Goal: Transaction & Acquisition: Purchase product/service

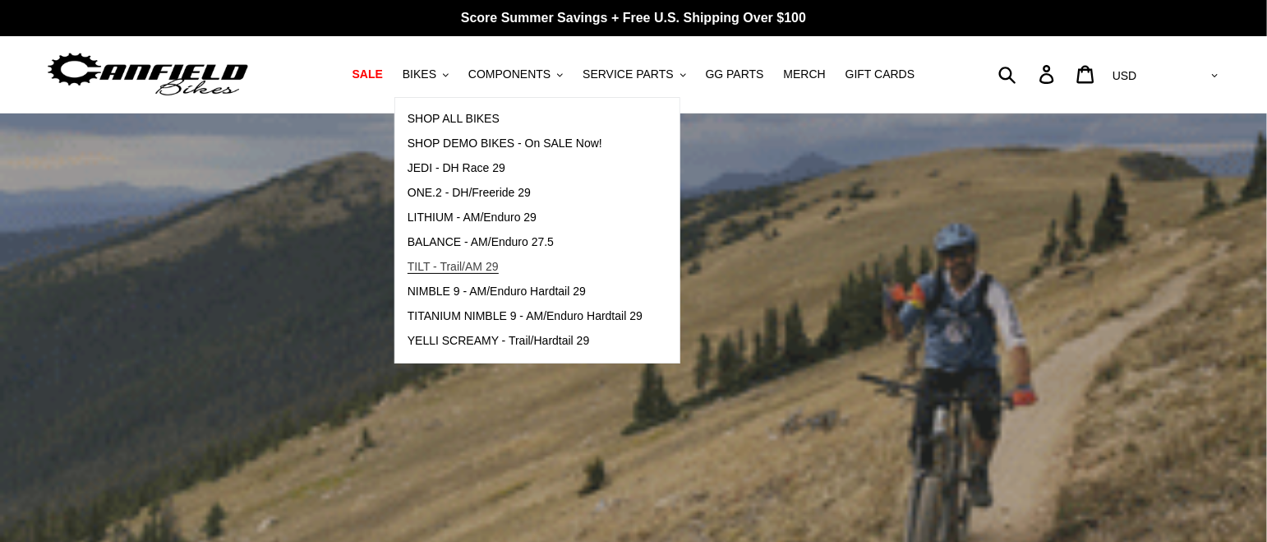
click at [470, 270] on span "TILT - Trail/AM 29" at bounding box center [453, 267] width 91 height 14
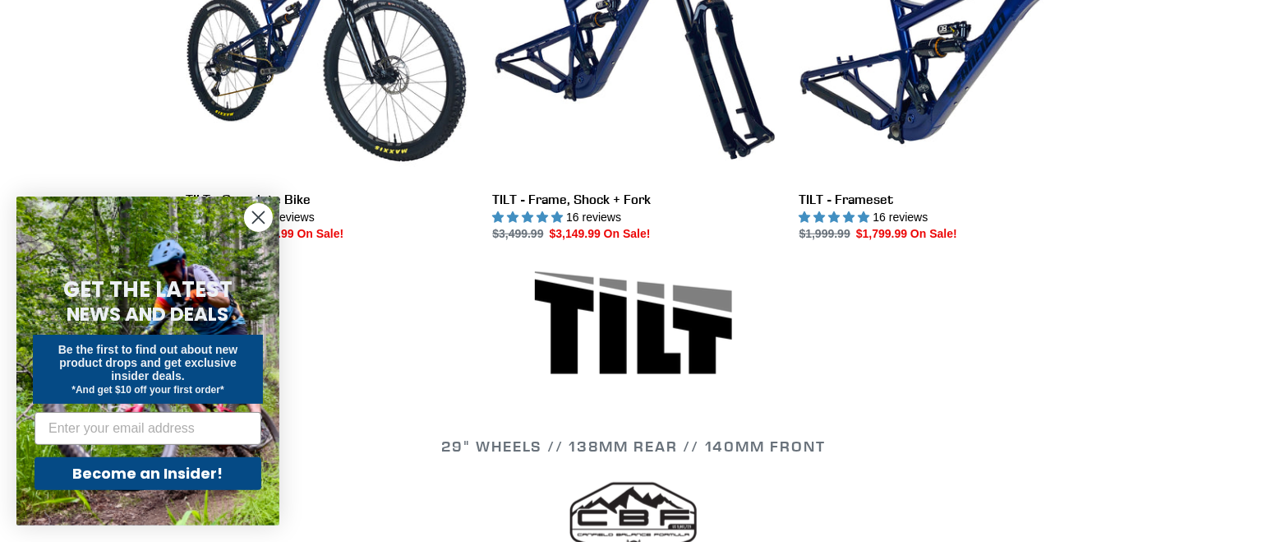
scroll to position [411, 0]
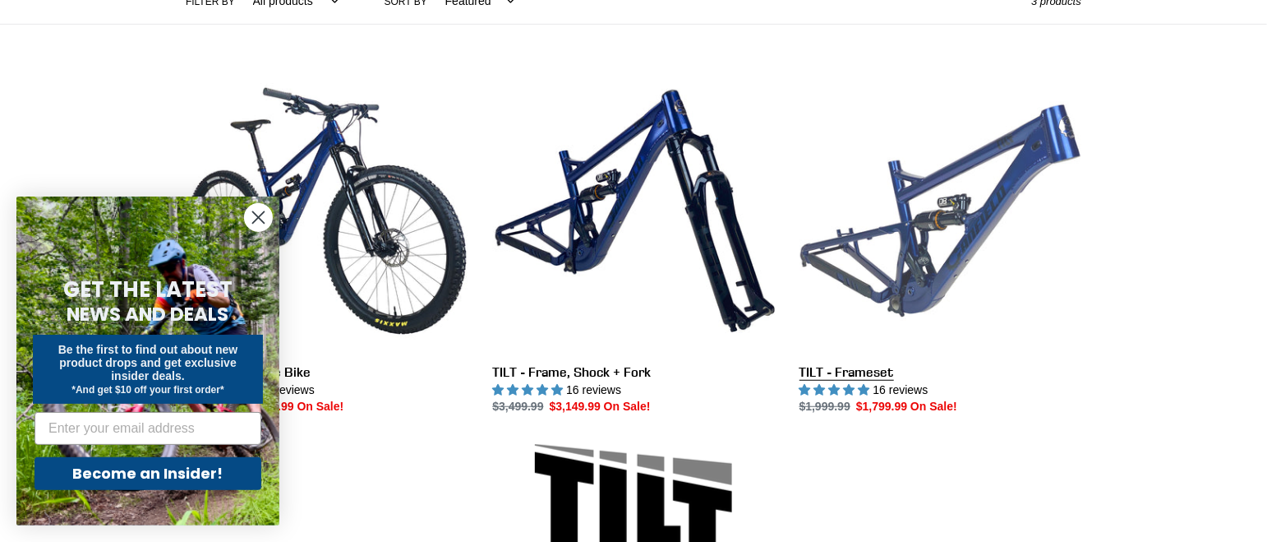
click at [943, 253] on link "TILT - Frameset" at bounding box center [941, 243] width 282 height 346
click at [955, 253] on link "TILT - Frameset" at bounding box center [941, 243] width 282 height 346
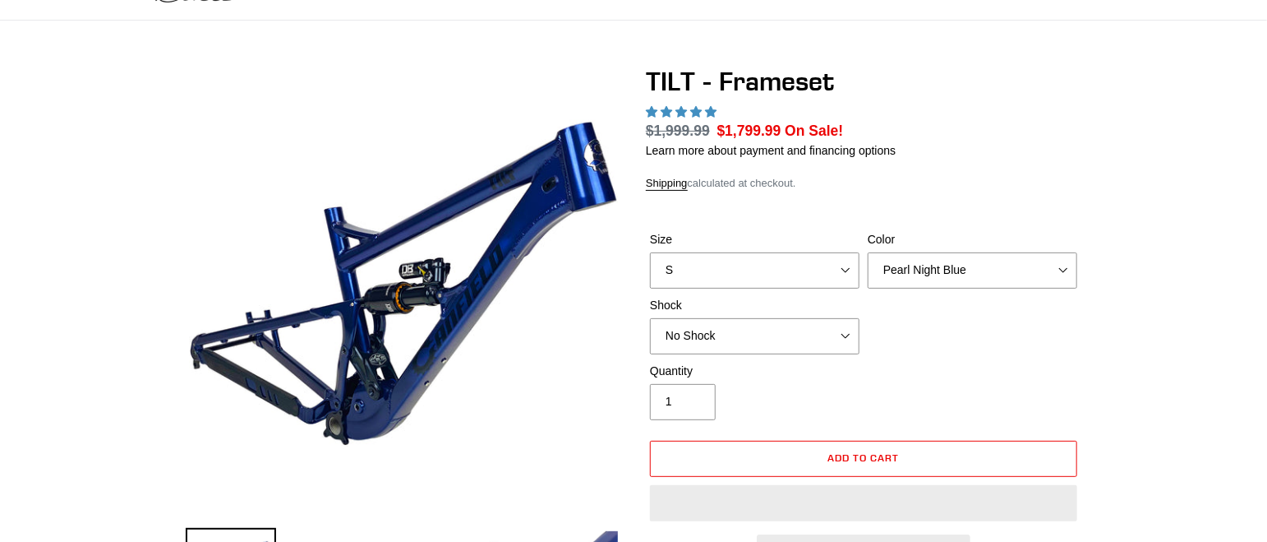
scroll to position [164, 0]
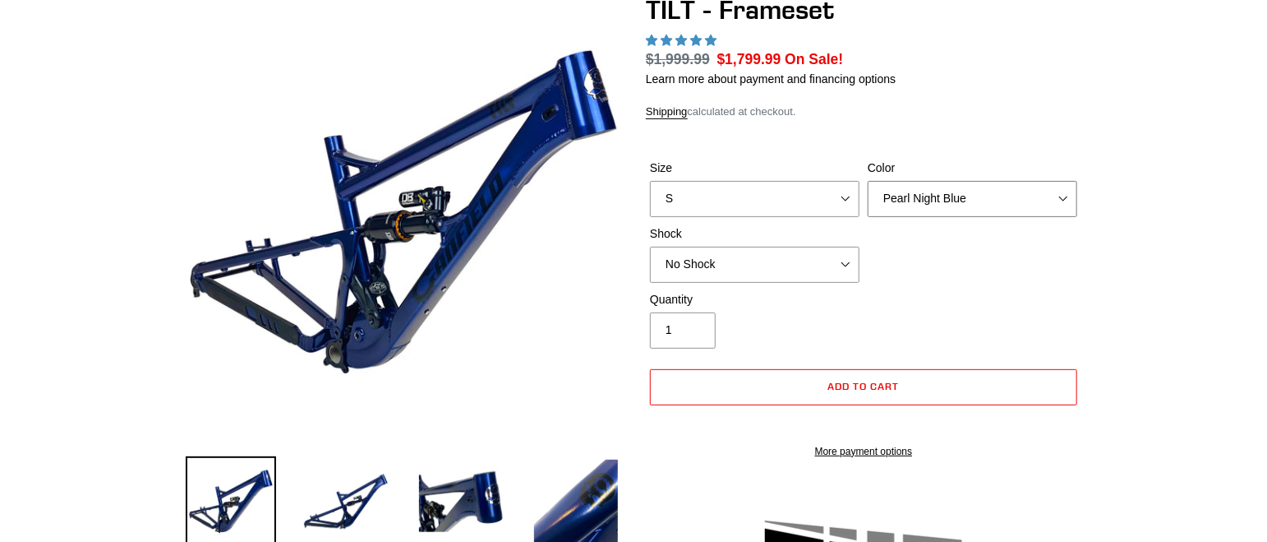
click at [996, 200] on select "Pearl Night Blue Stealth Silver" at bounding box center [973, 199] width 210 height 36
select select "highest-rating"
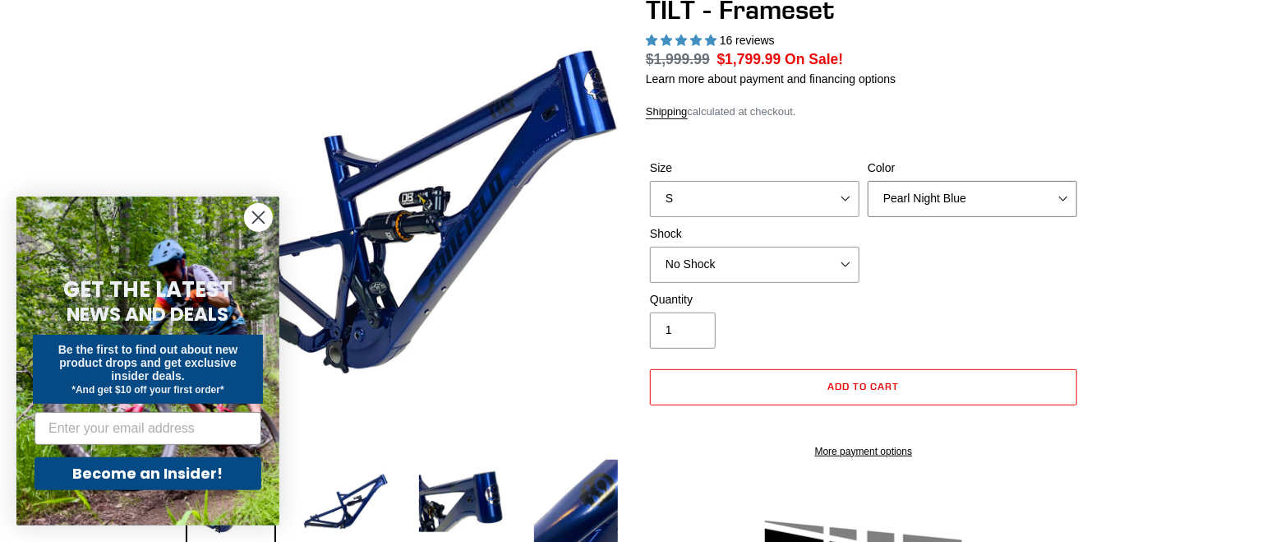
select select "Stealth Silver"
click at [868, 181] on select "Pearl Night Blue Stealth Silver" at bounding box center [973, 199] width 210 height 36
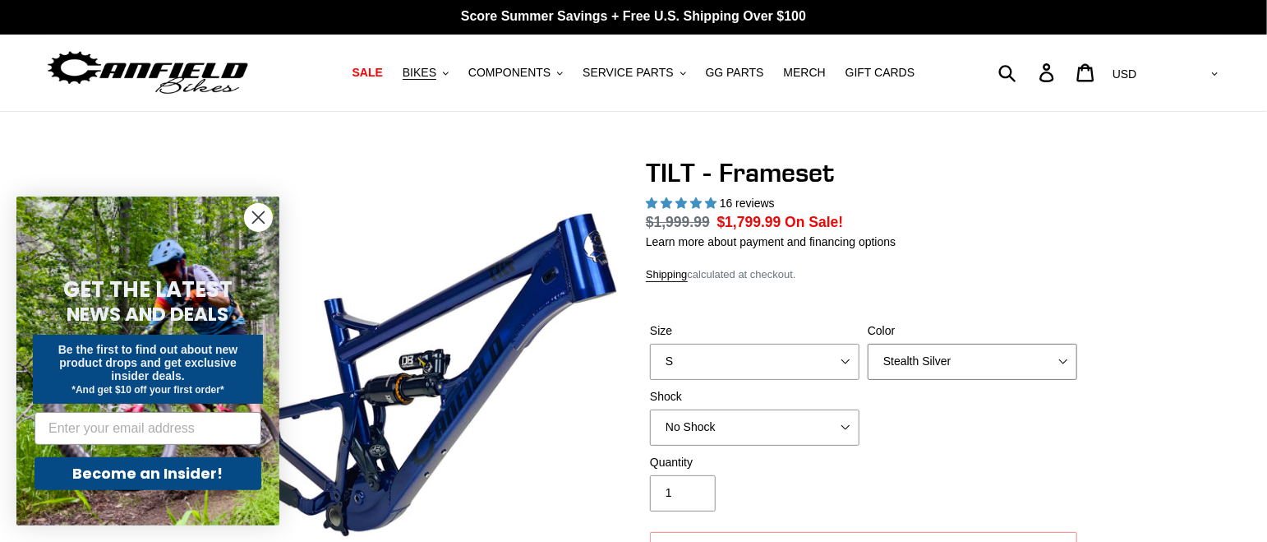
scroll to position [0, 0]
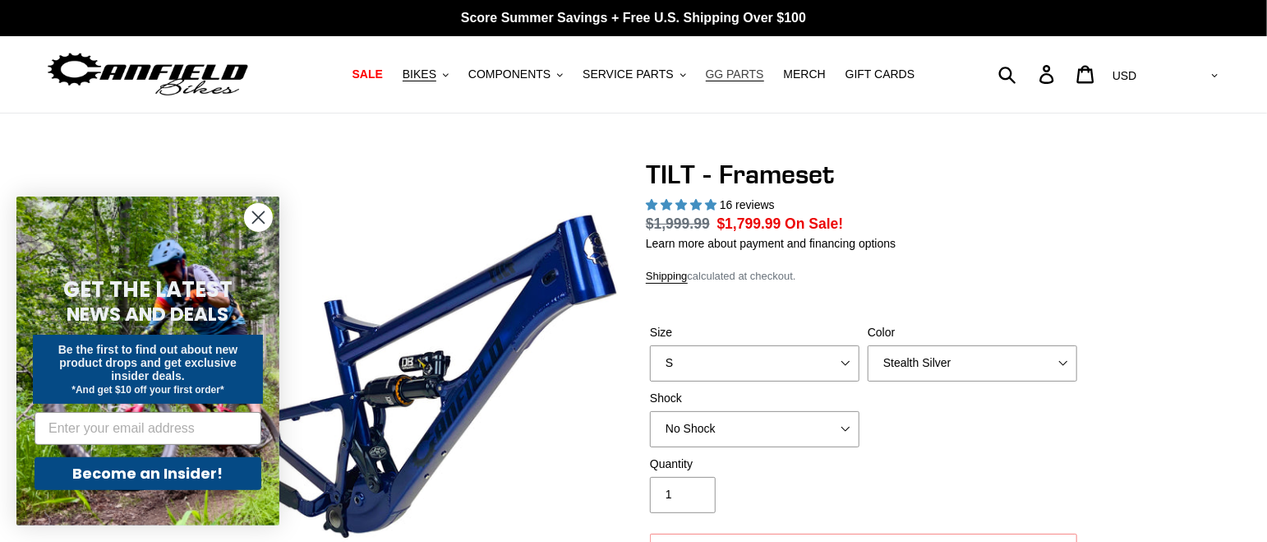
click at [721, 76] on span "GG PARTS" at bounding box center [735, 74] width 58 height 14
drag, startPoint x: 259, startPoint y: 218, endPoint x: 320, endPoint y: 232, distance: 63.2
click at [260, 218] on icon "Close dialog" at bounding box center [259, 218] width 12 height 12
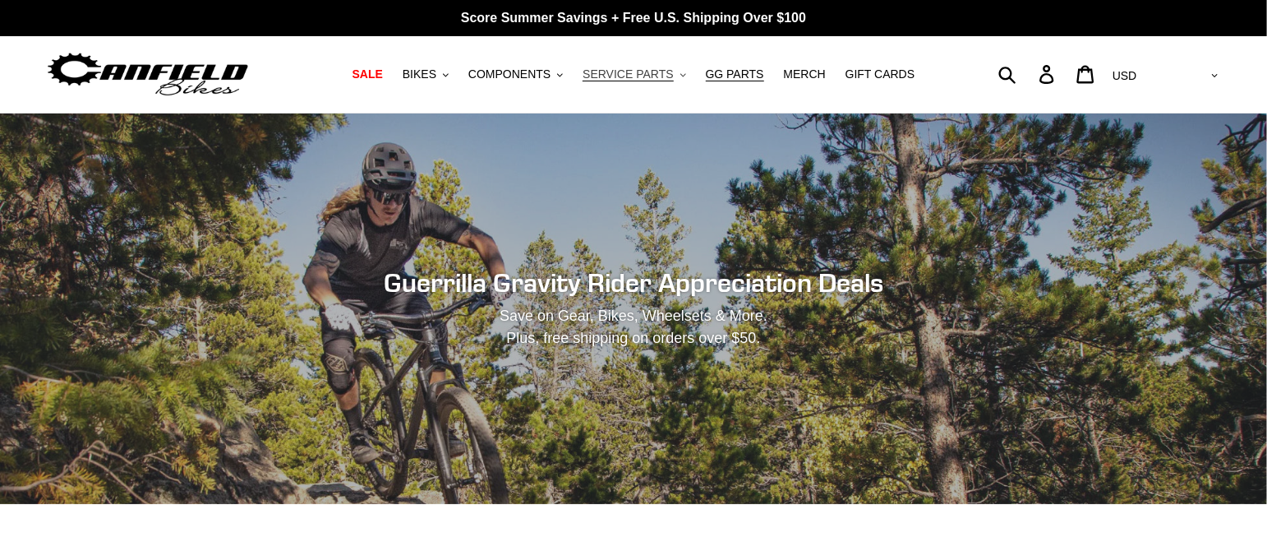
click at [621, 77] on span "SERVICE PARTS" at bounding box center [628, 74] width 90 height 14
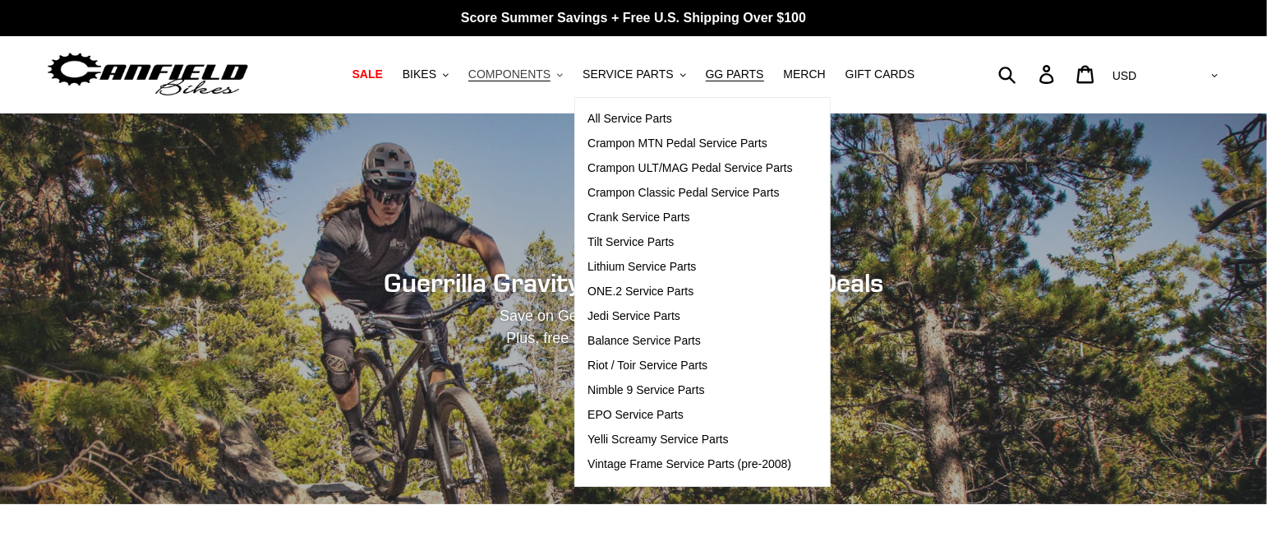
click at [529, 76] on span "COMPONENTS" at bounding box center [509, 74] width 82 height 14
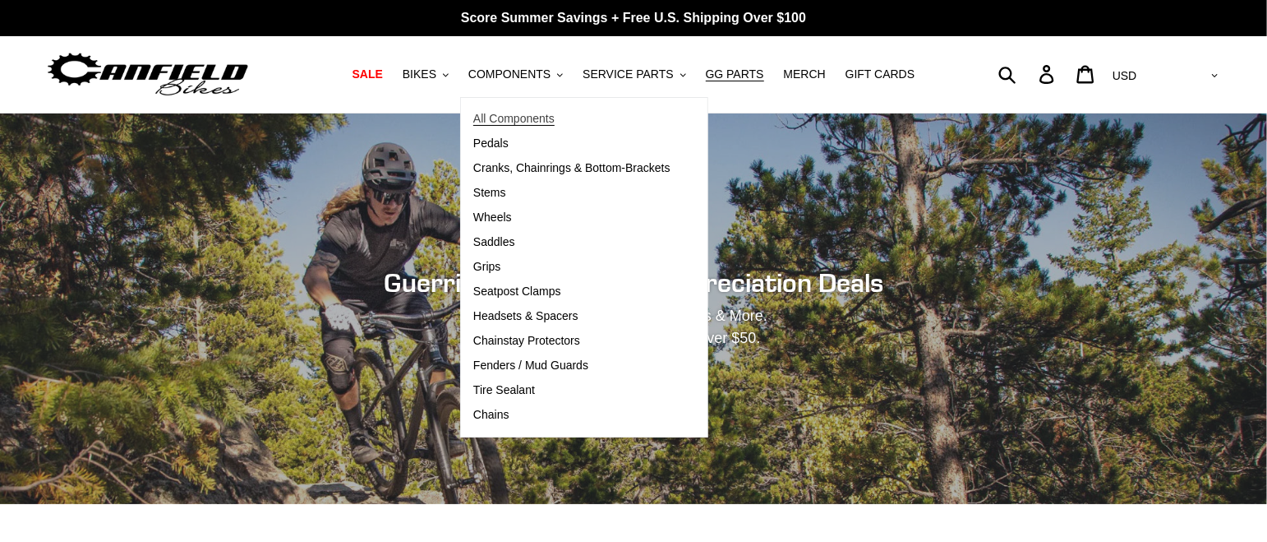
click at [526, 113] on span "All Components" at bounding box center [513, 119] width 81 height 14
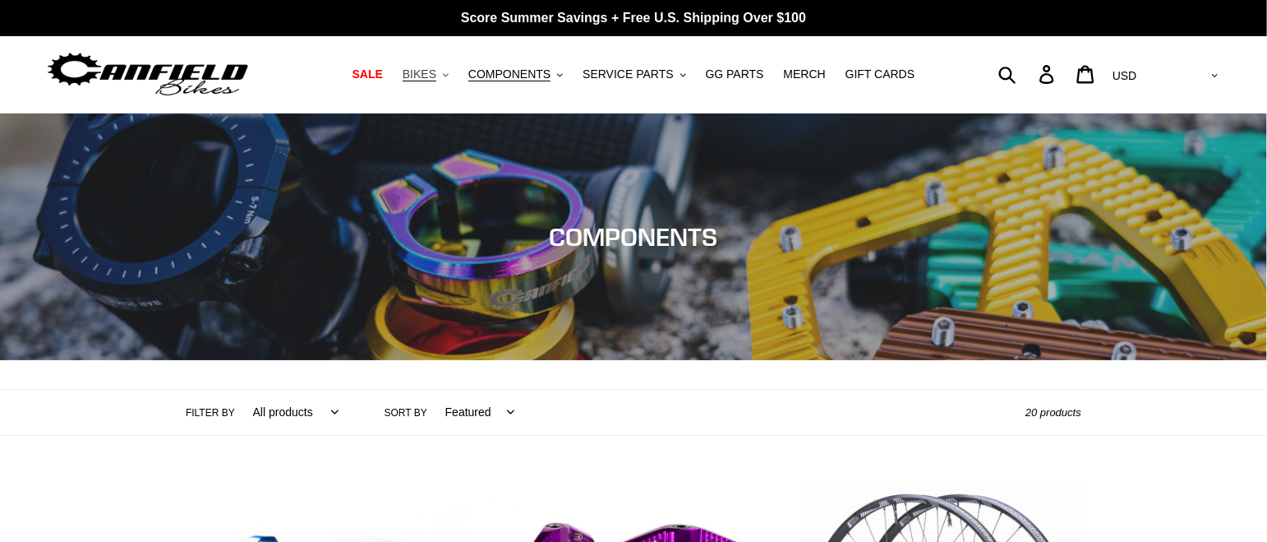
click at [436, 80] on span "BIKES" at bounding box center [420, 74] width 34 height 14
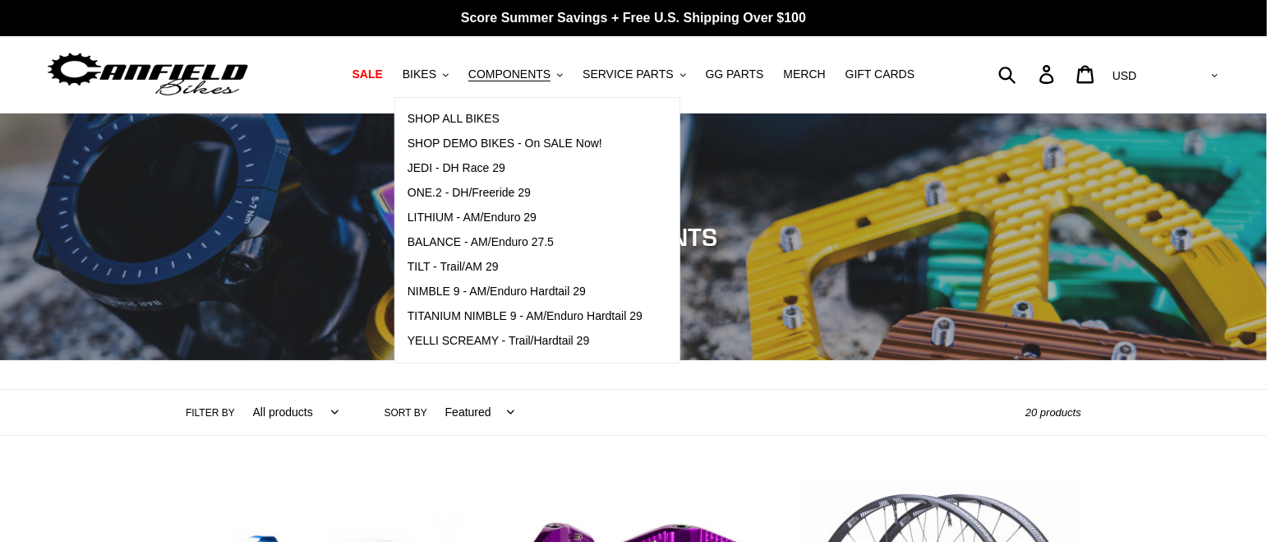
drag, startPoint x: 469, startPoint y: 98, endPoint x: 651, endPoint y: 147, distance: 188.2
click at [470, 98] on div "SHOP ALL BIKES SHOP DEMO BIKES - On SALE Now! JEDI - DH Race 29 ONE.2 - DH/Free…" at bounding box center [537, 230] width 286 height 266
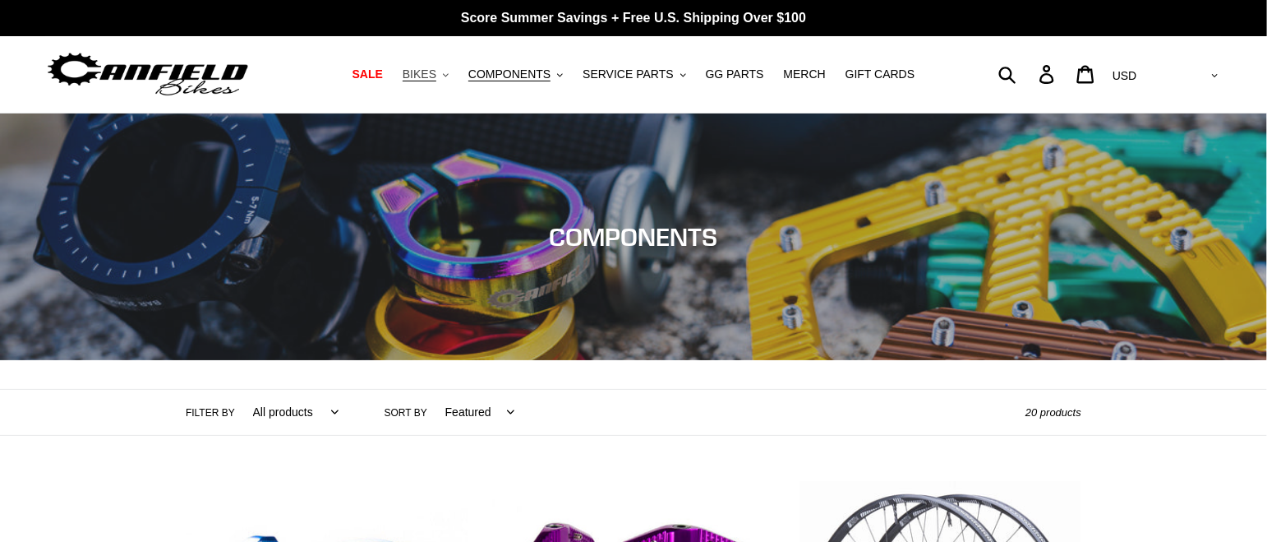
click at [457, 83] on button "BIKES .cls-1{fill:#231f20}" at bounding box center [425, 74] width 62 height 22
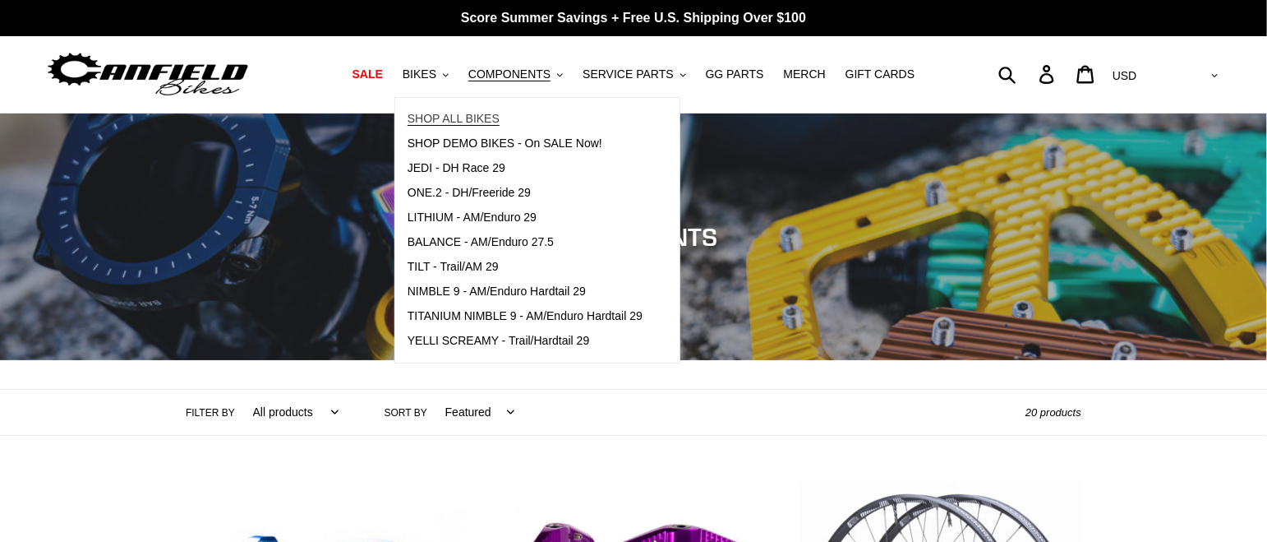
drag, startPoint x: 454, startPoint y: 113, endPoint x: 769, endPoint y: 195, distance: 325.3
click at [457, 113] on span "SHOP ALL BIKES" at bounding box center [454, 119] width 92 height 14
